Goal: Task Accomplishment & Management: Manage account settings

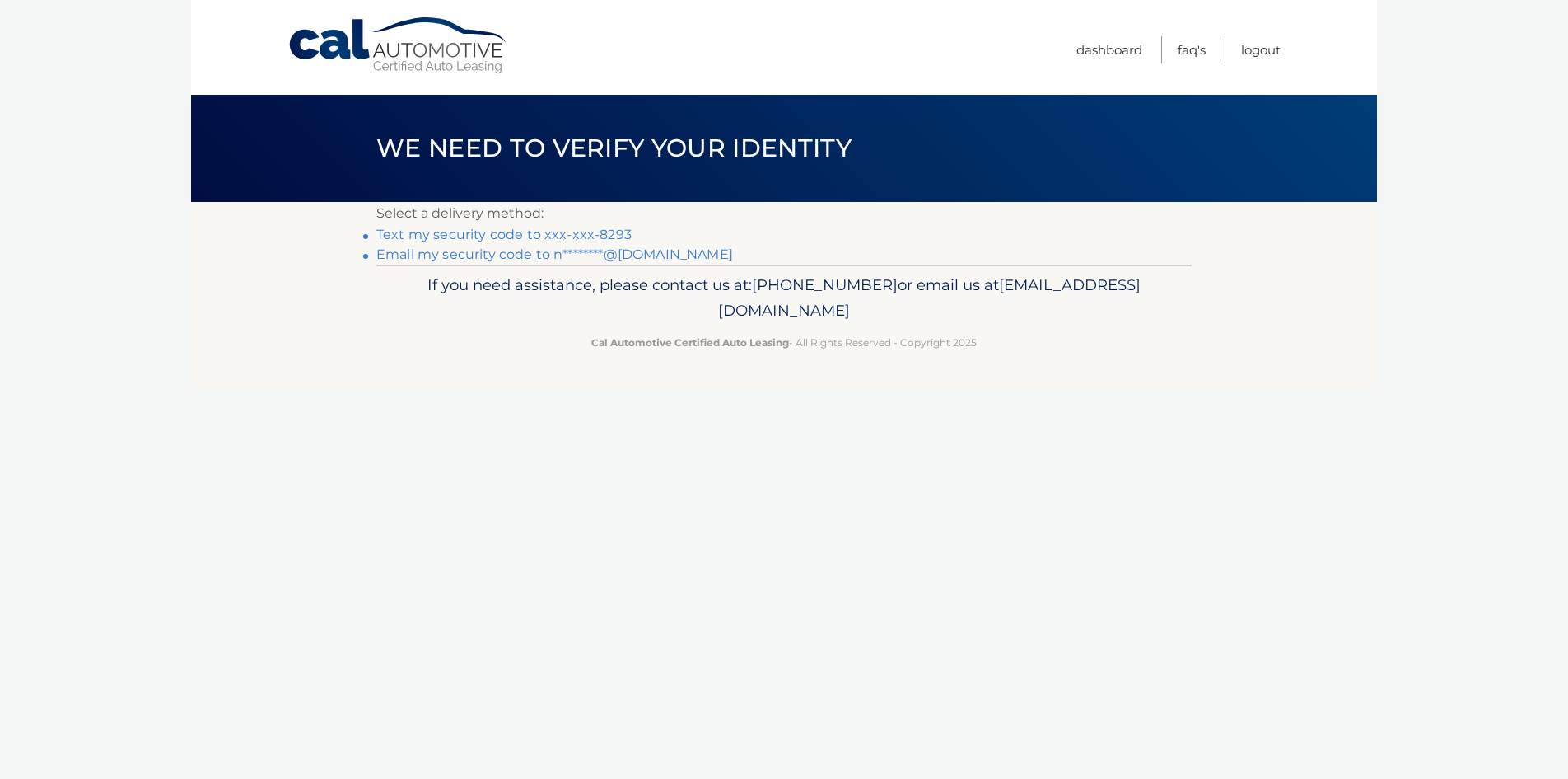
click at [522, 234] on link "Text my security code to xxx-xxx-8293" at bounding box center [504, 234] width 256 height 15
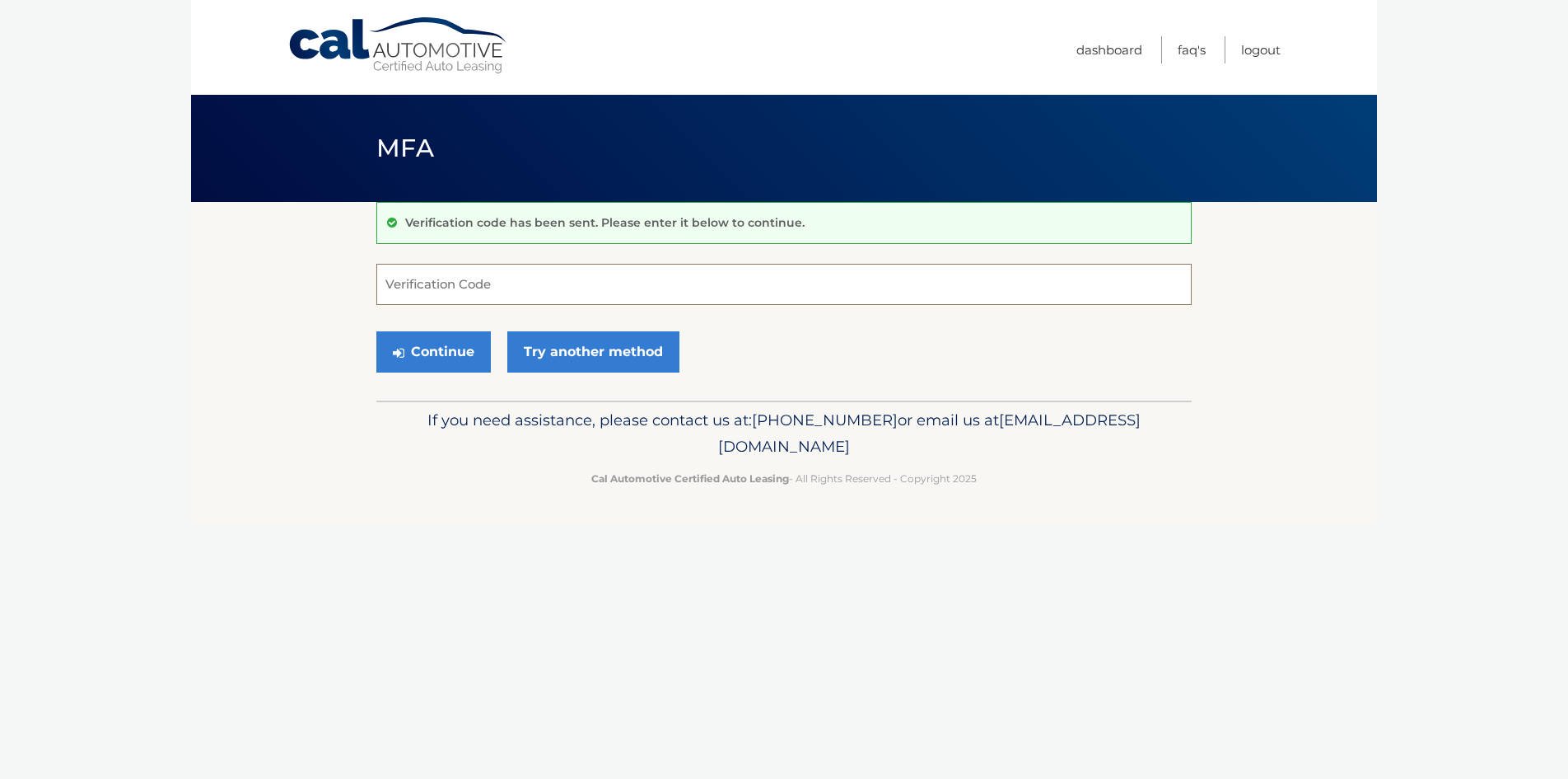
click at [461, 287] on input "Verification Code" at bounding box center [784, 284] width 816 height 41
type input "818554"
click at [450, 350] on button "Continue" at bounding box center [433, 352] width 114 height 41
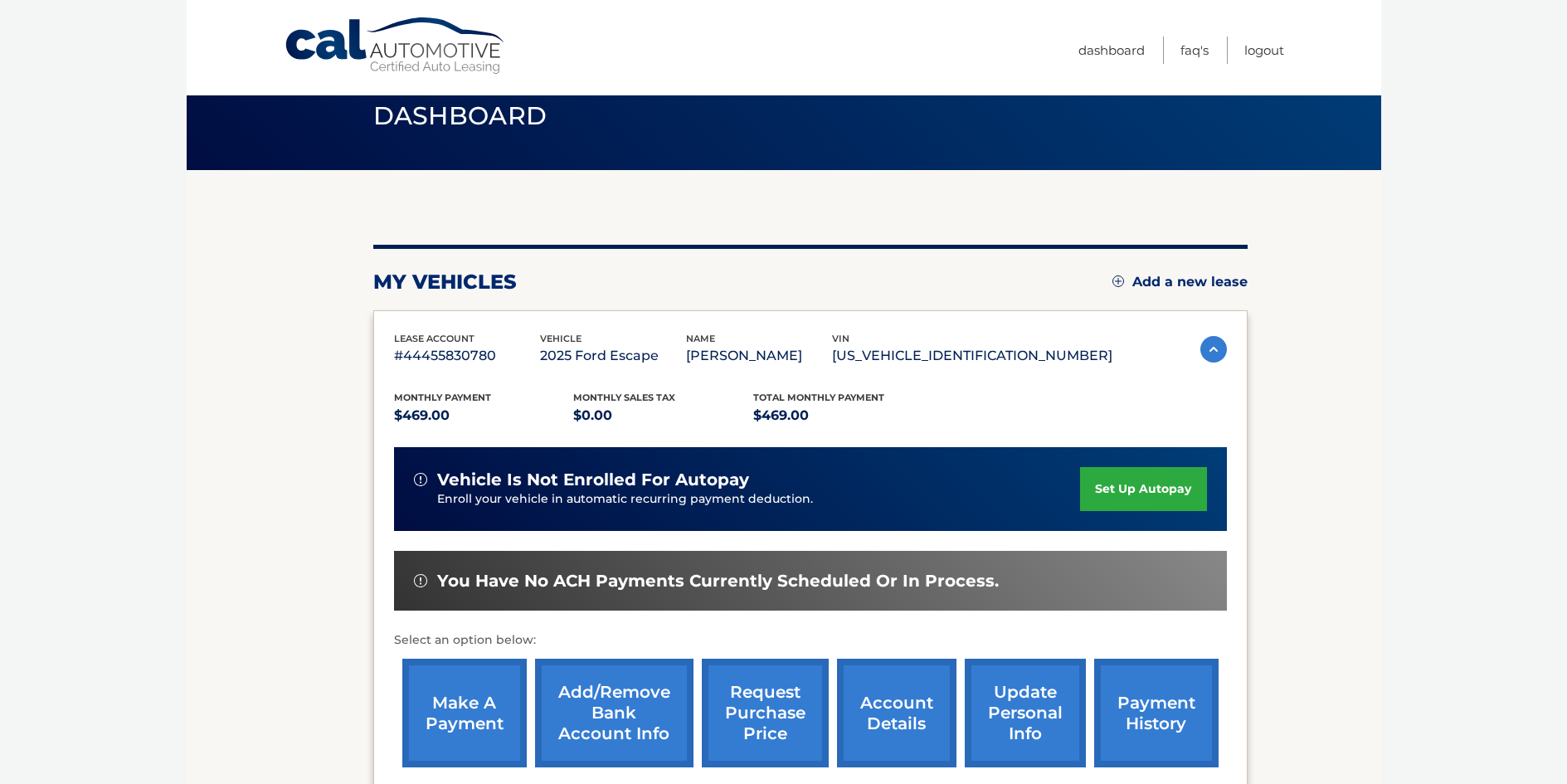
scroll to position [66, 0]
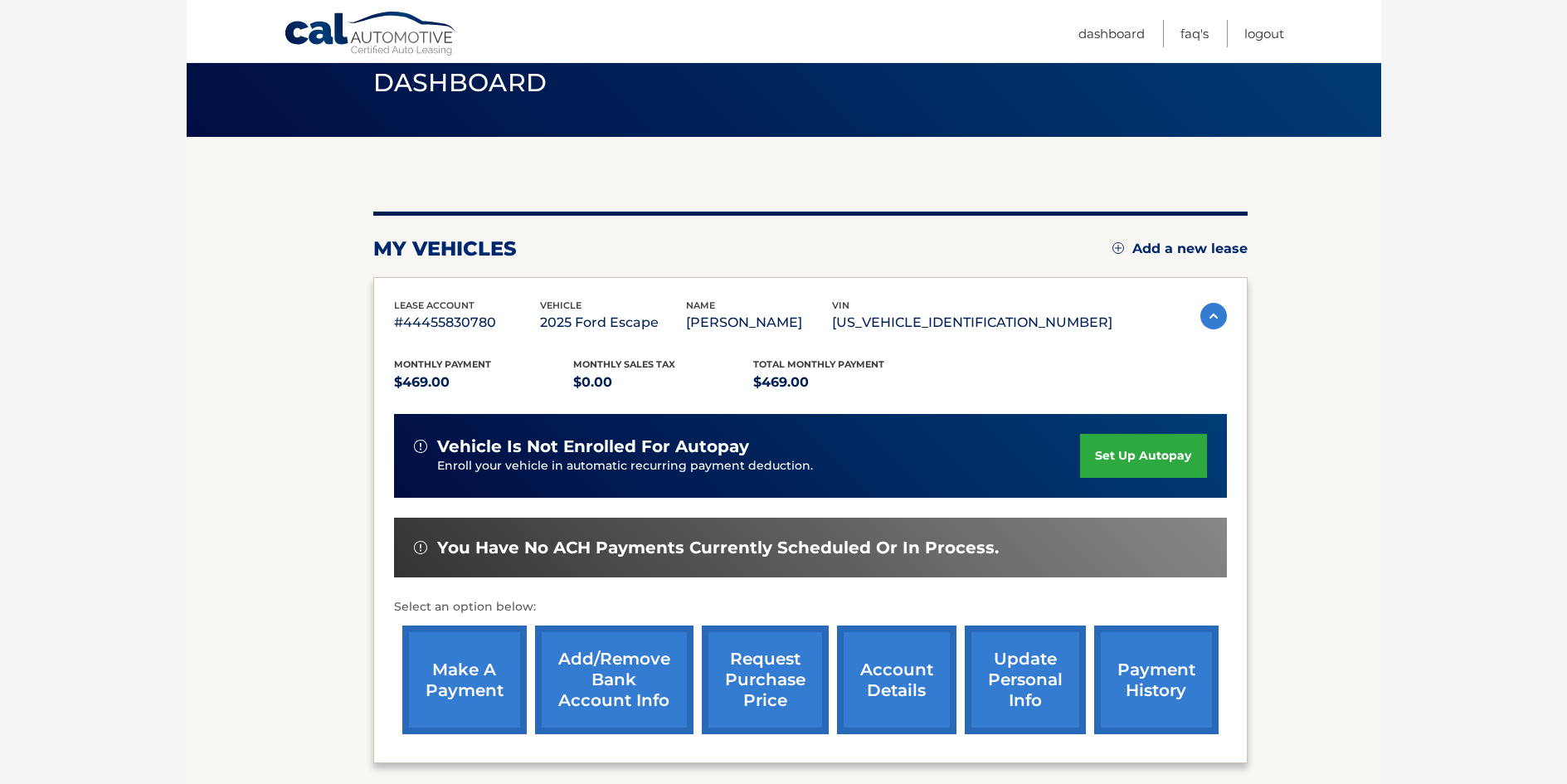
click at [478, 681] on link "make a payment" at bounding box center [465, 680] width 124 height 109
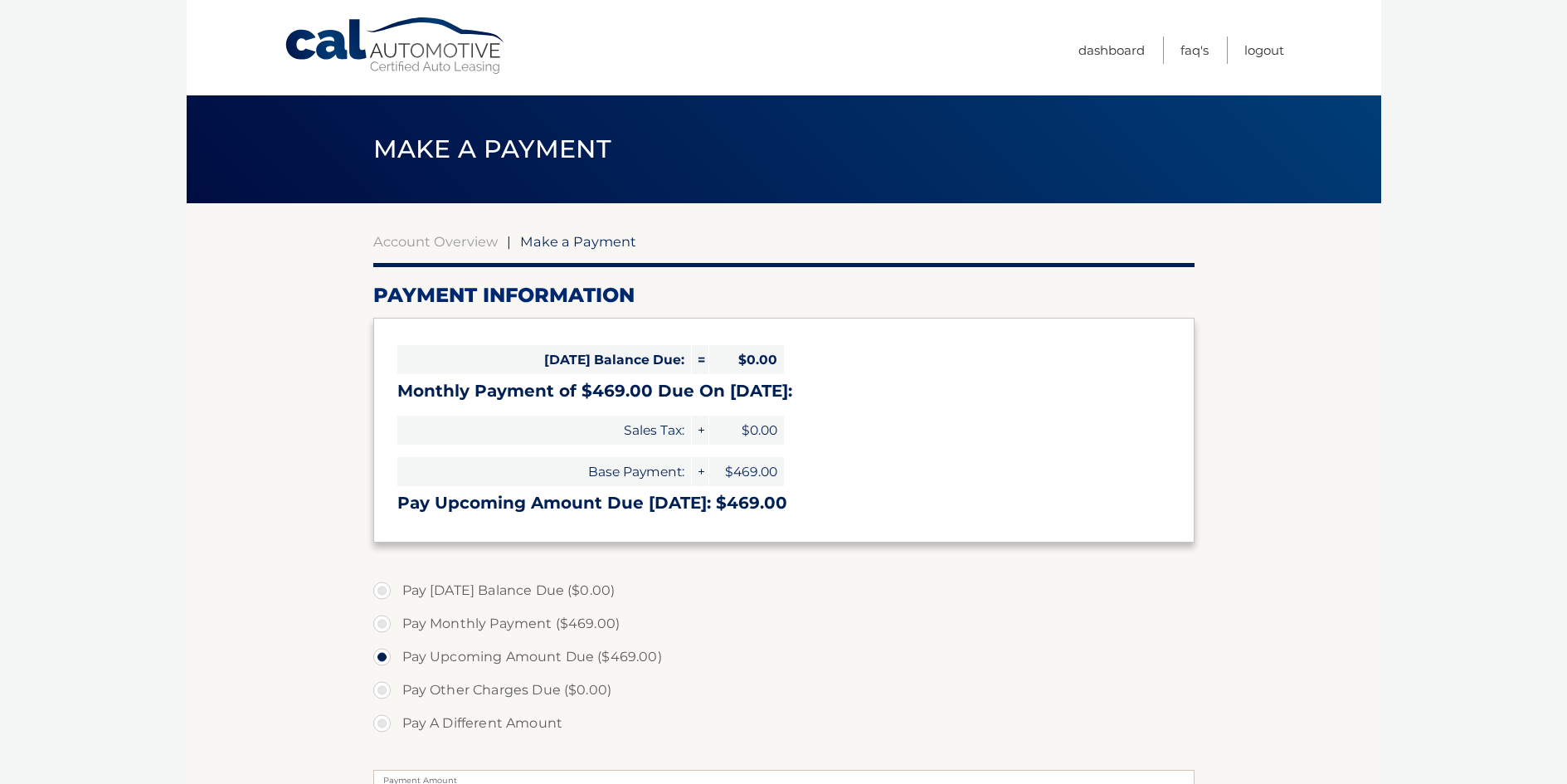
select select "MWM4M2ExYzItNjFhZi00Y2ViLWEzMmYtYWE5NTMzZjk3NDFj"
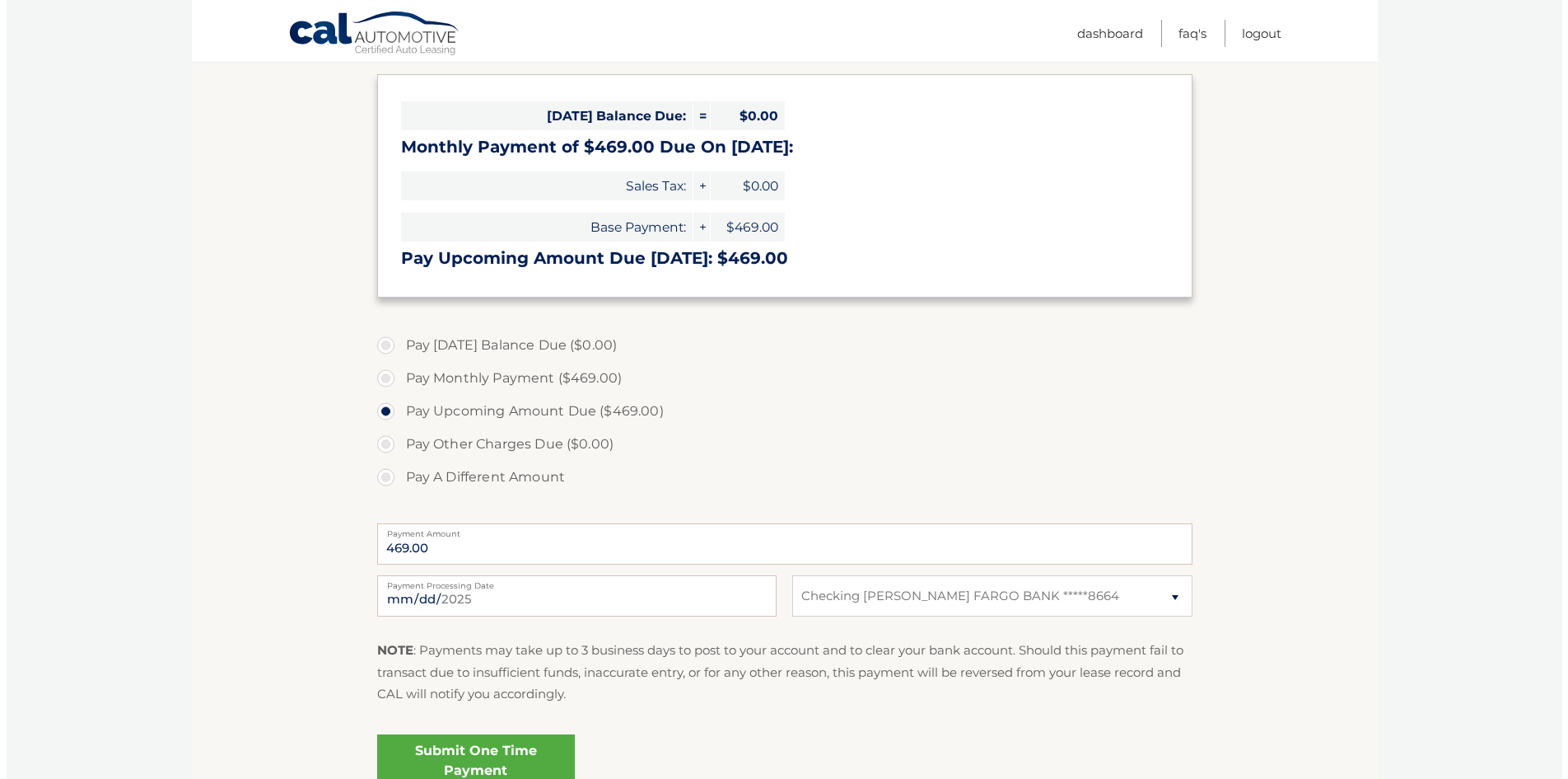
scroll to position [319, 0]
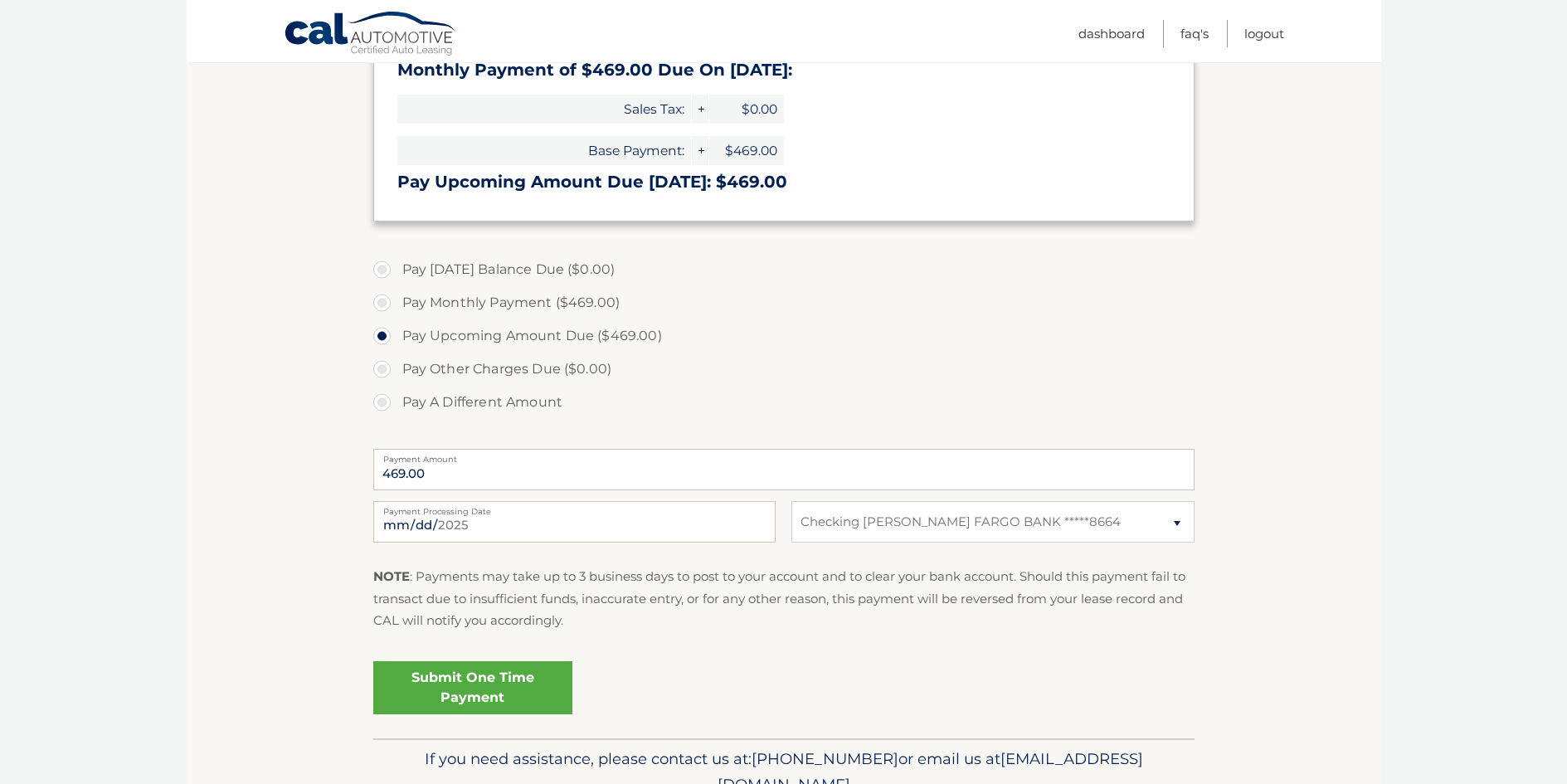
click at [496, 682] on link "Submit One Time Payment" at bounding box center [473, 686] width 199 height 53
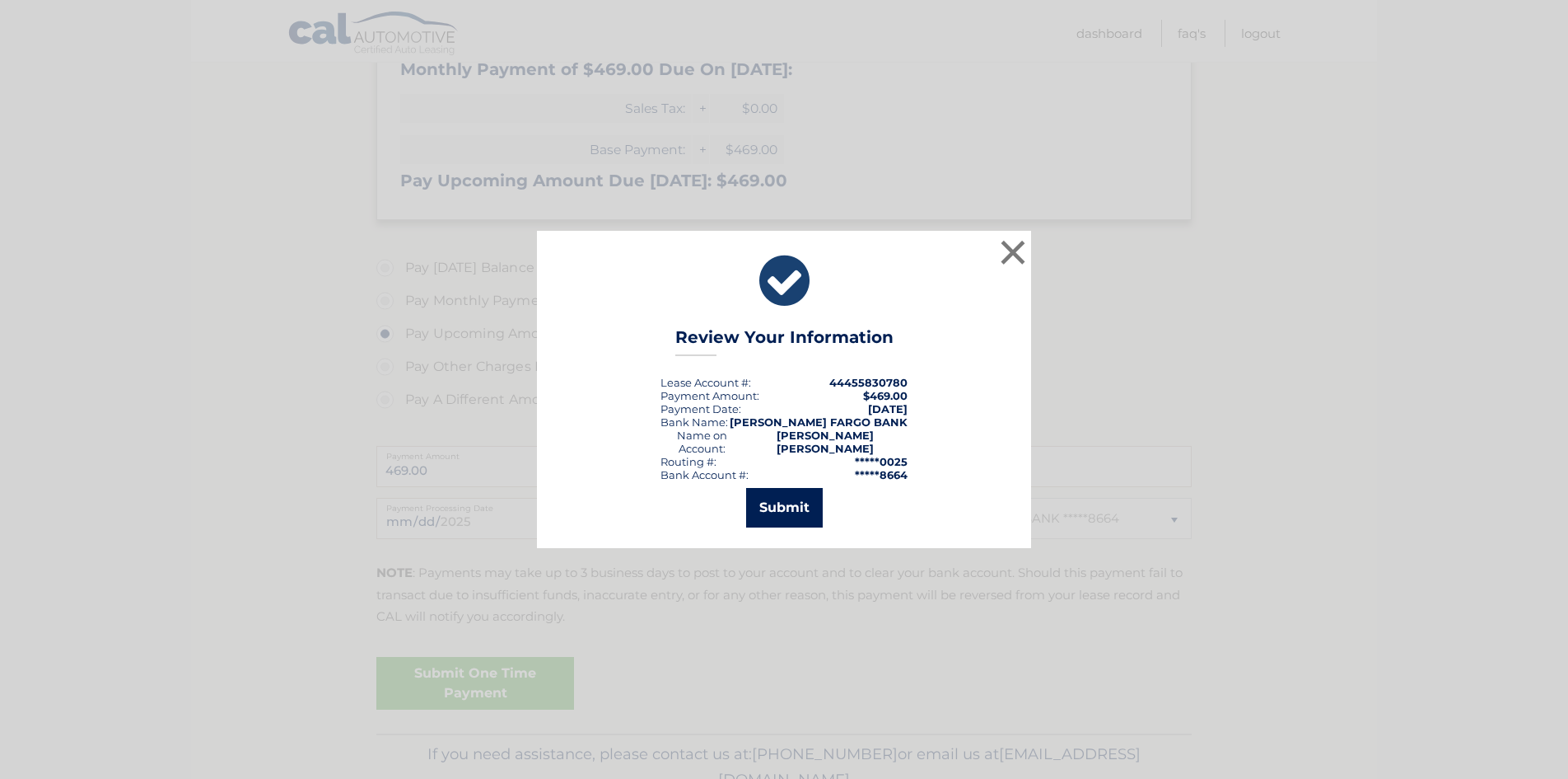
click at [804, 505] on button "Submit" at bounding box center [784, 508] width 76 height 39
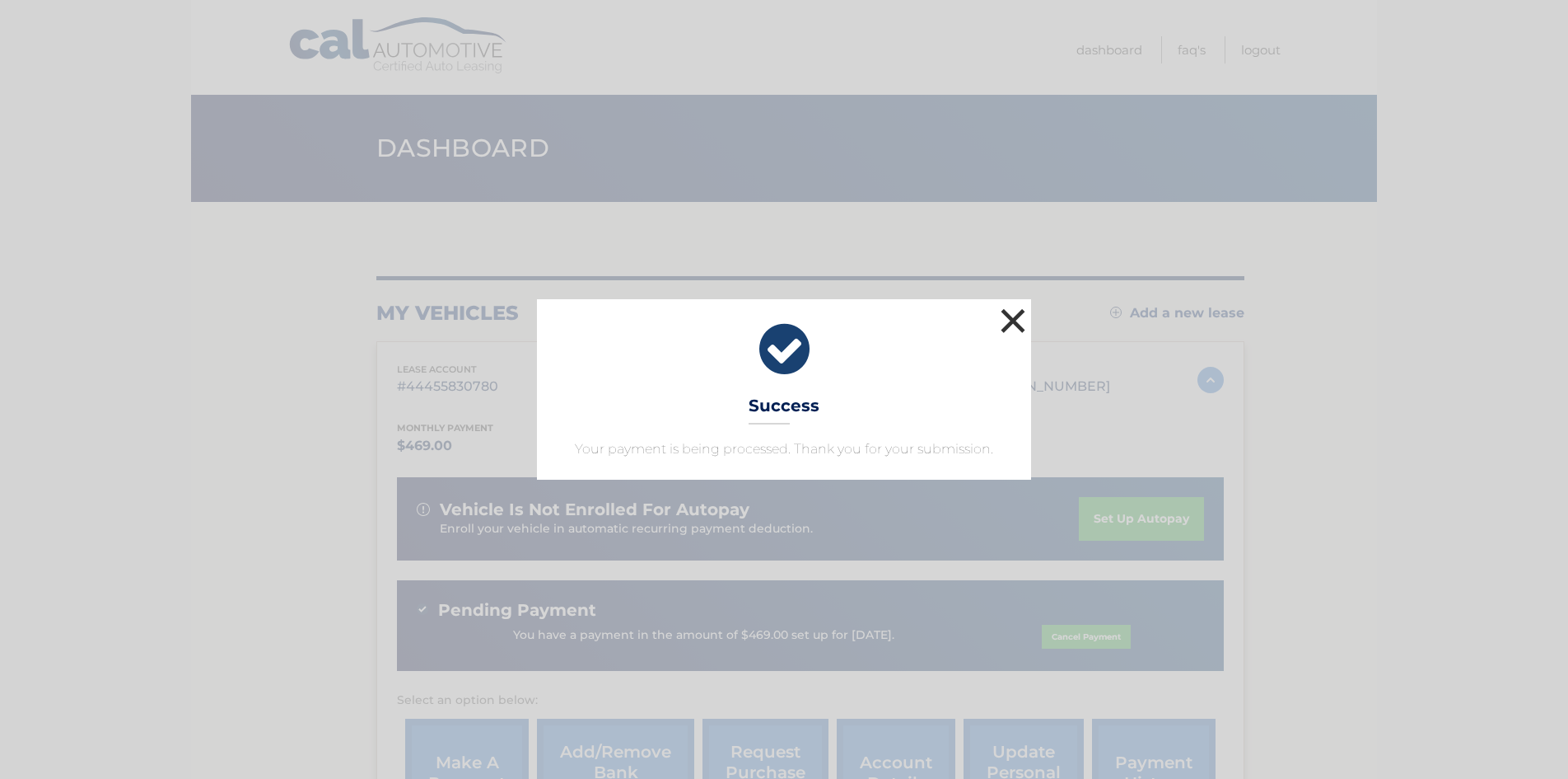
click at [1015, 319] on button "×" at bounding box center [1013, 320] width 33 height 33
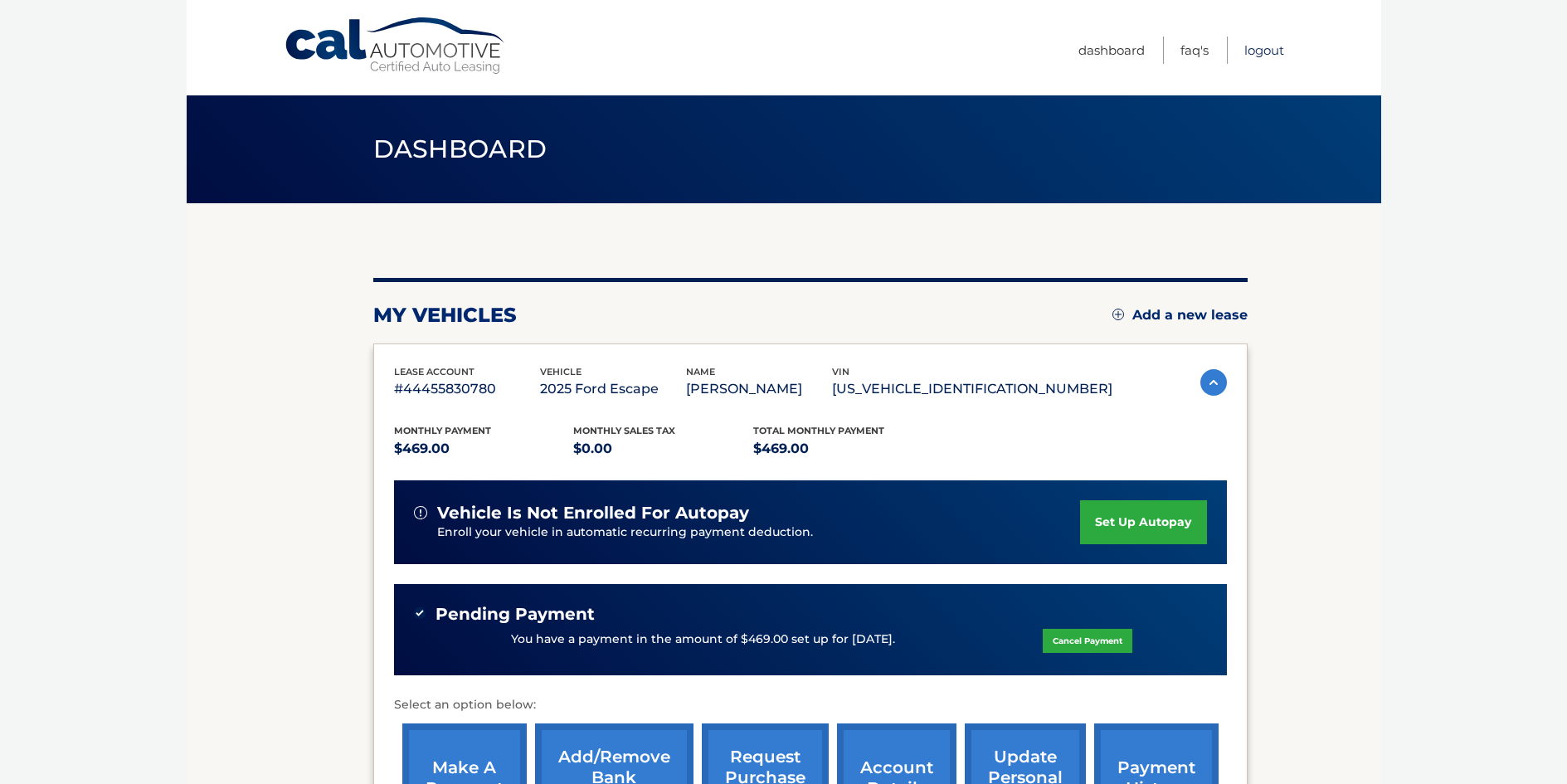
click at [1266, 53] on link "Logout" at bounding box center [1265, 50] width 40 height 28
